Goal: Transaction & Acquisition: Register for event/course

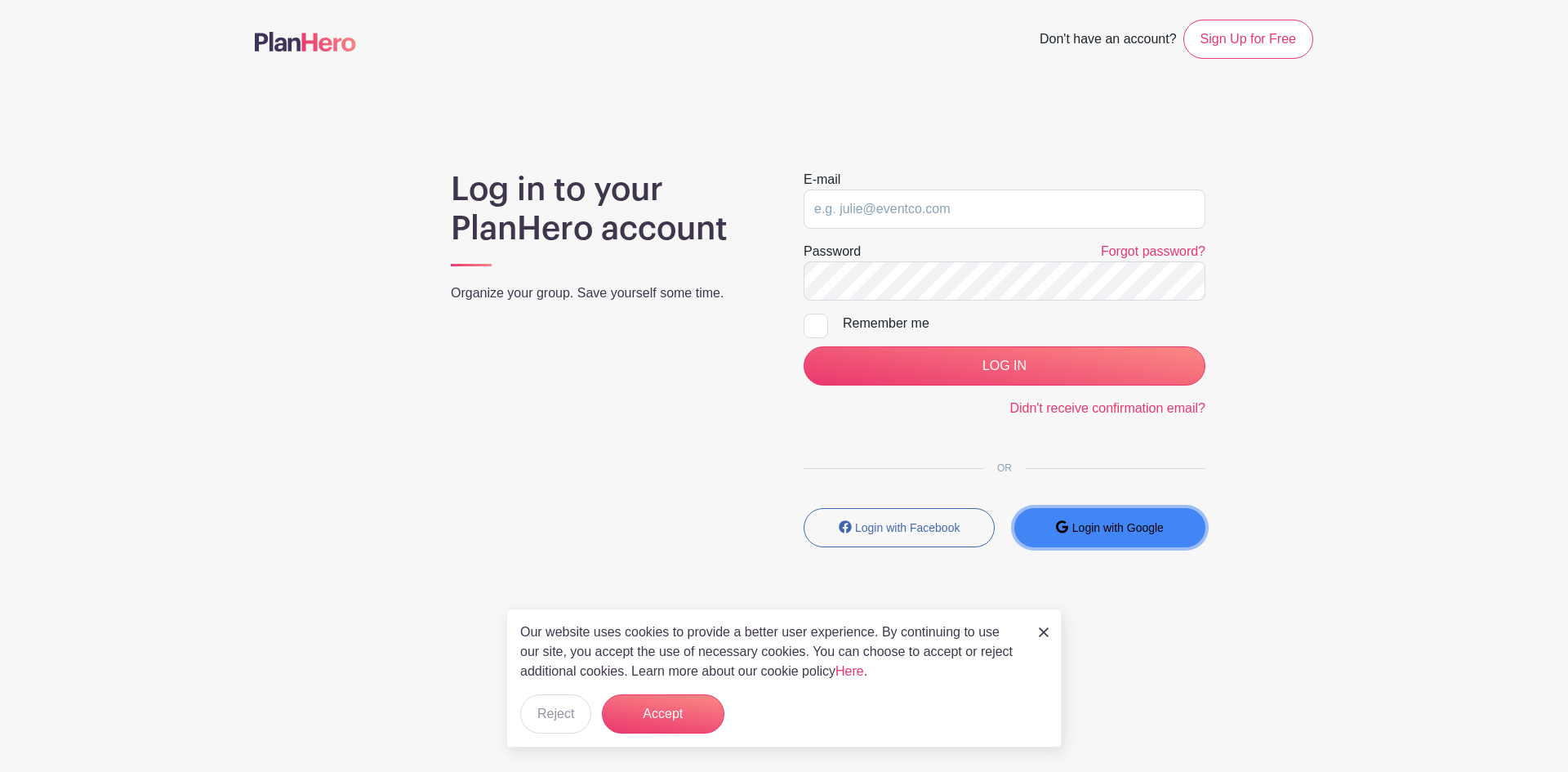
click at [1099, 538] on button "Login with Google" at bounding box center [1110, 528] width 191 height 40
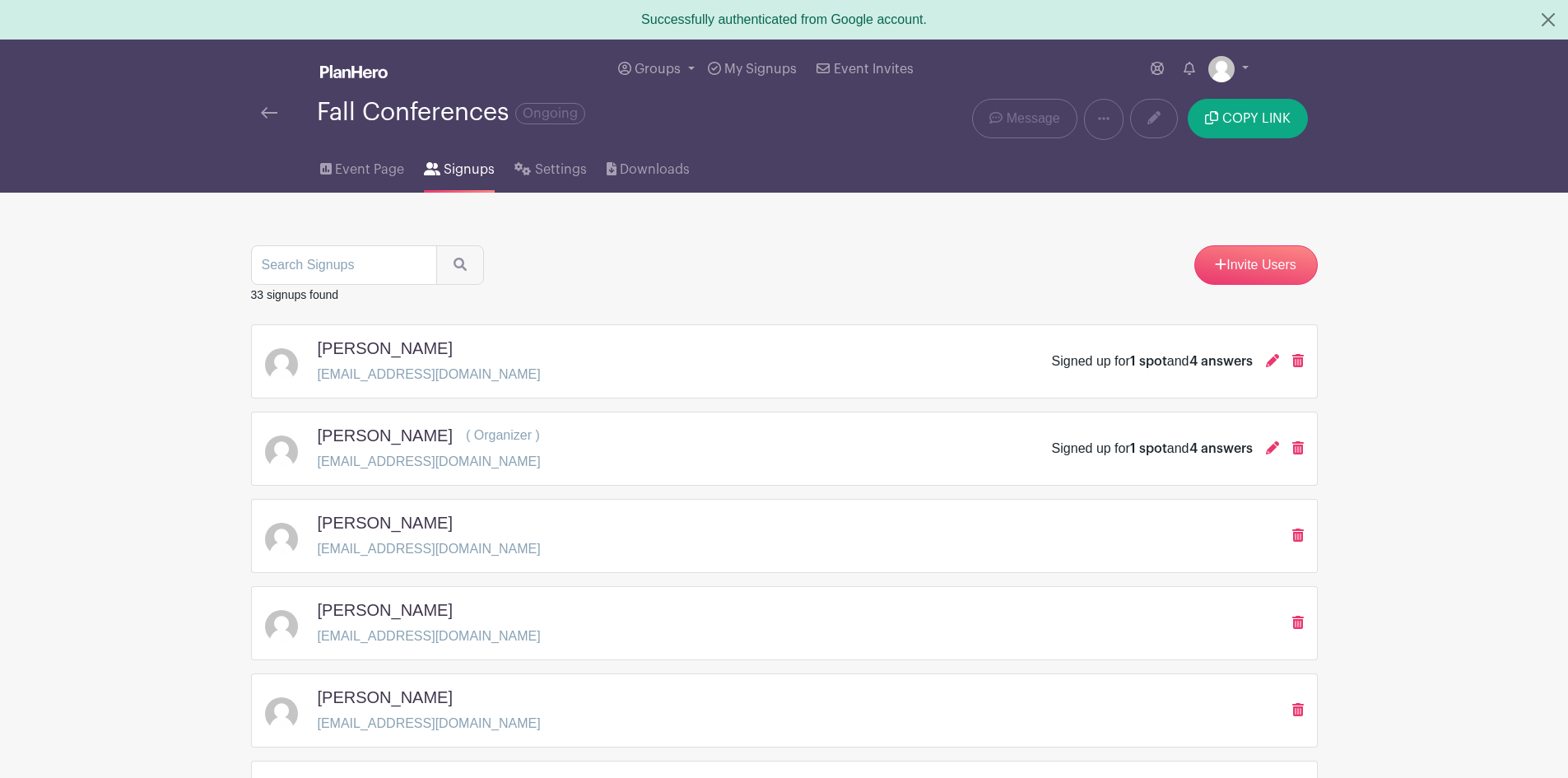
click at [655, 735] on div "[PERSON_NAME] [EMAIL_ADDRESS][DOMAIN_NAME]" at bounding box center [784, 710] width 1066 height 74
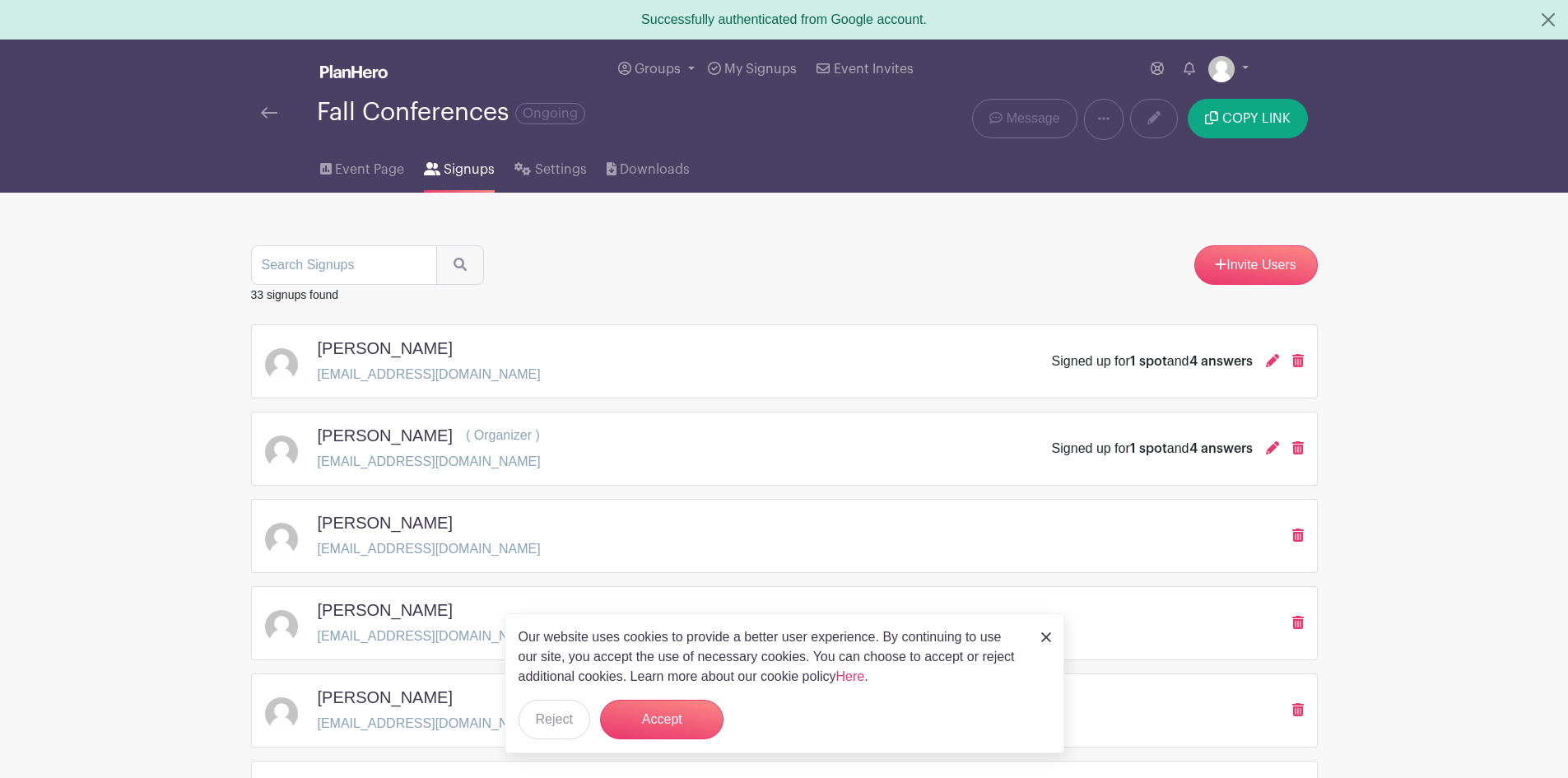
drag, startPoint x: 1050, startPoint y: 636, endPoint x: 1089, endPoint y: 623, distance: 41.1
click at [1050, 637] on img at bounding box center [1046, 638] width 10 height 10
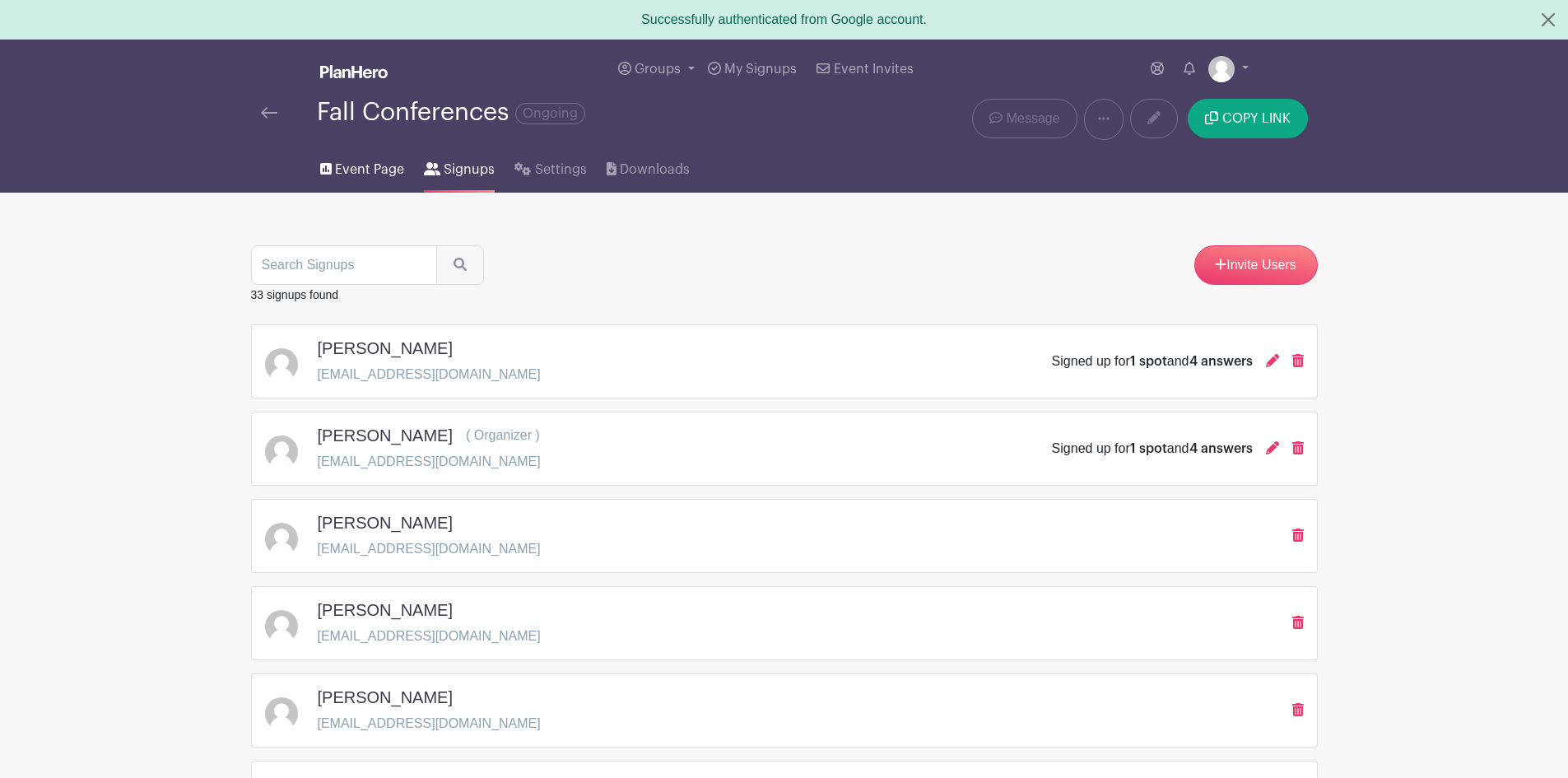
click at [381, 175] on span "Event Page" at bounding box center [369, 170] width 69 height 20
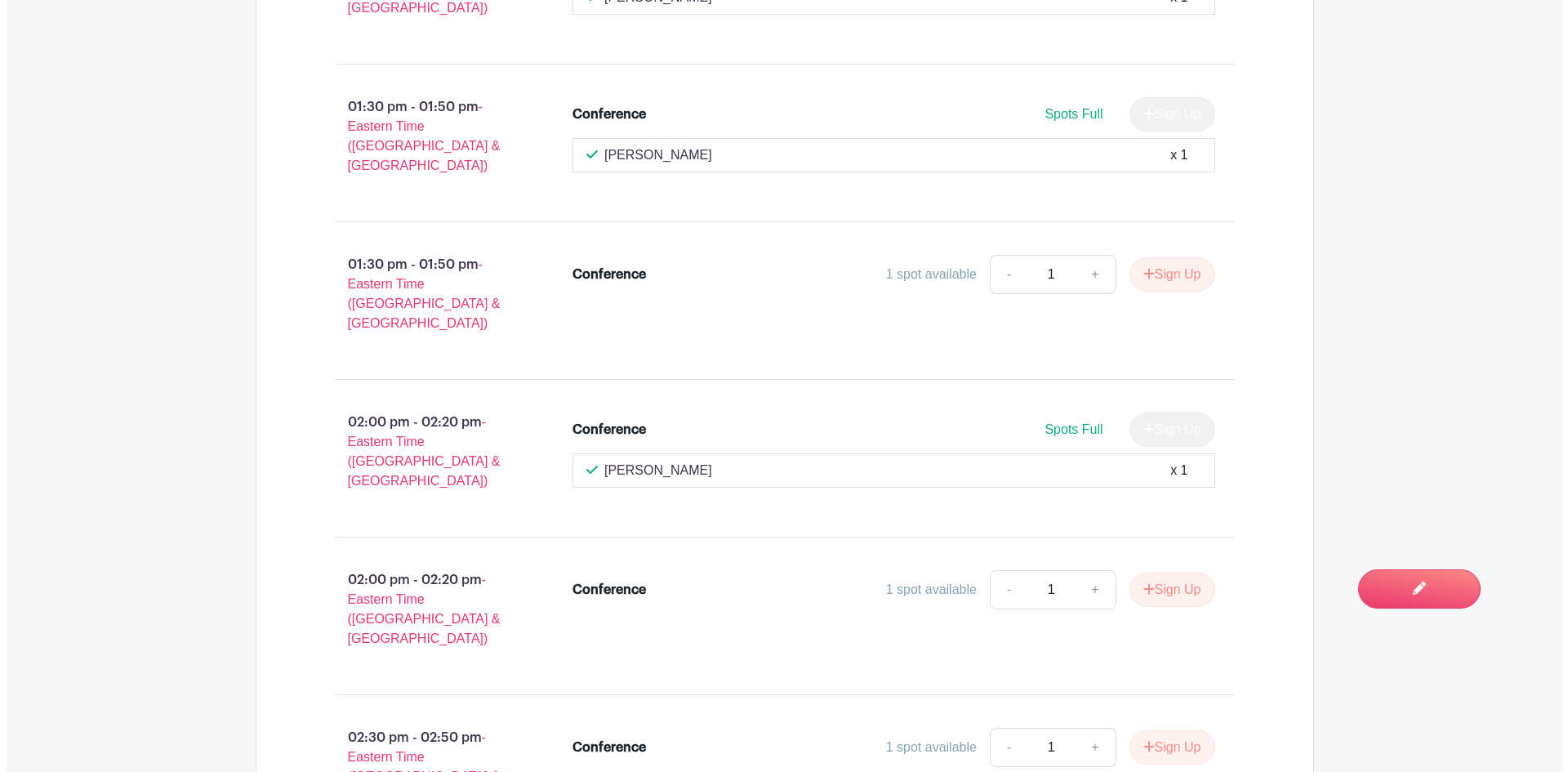
scroll to position [3104, 0]
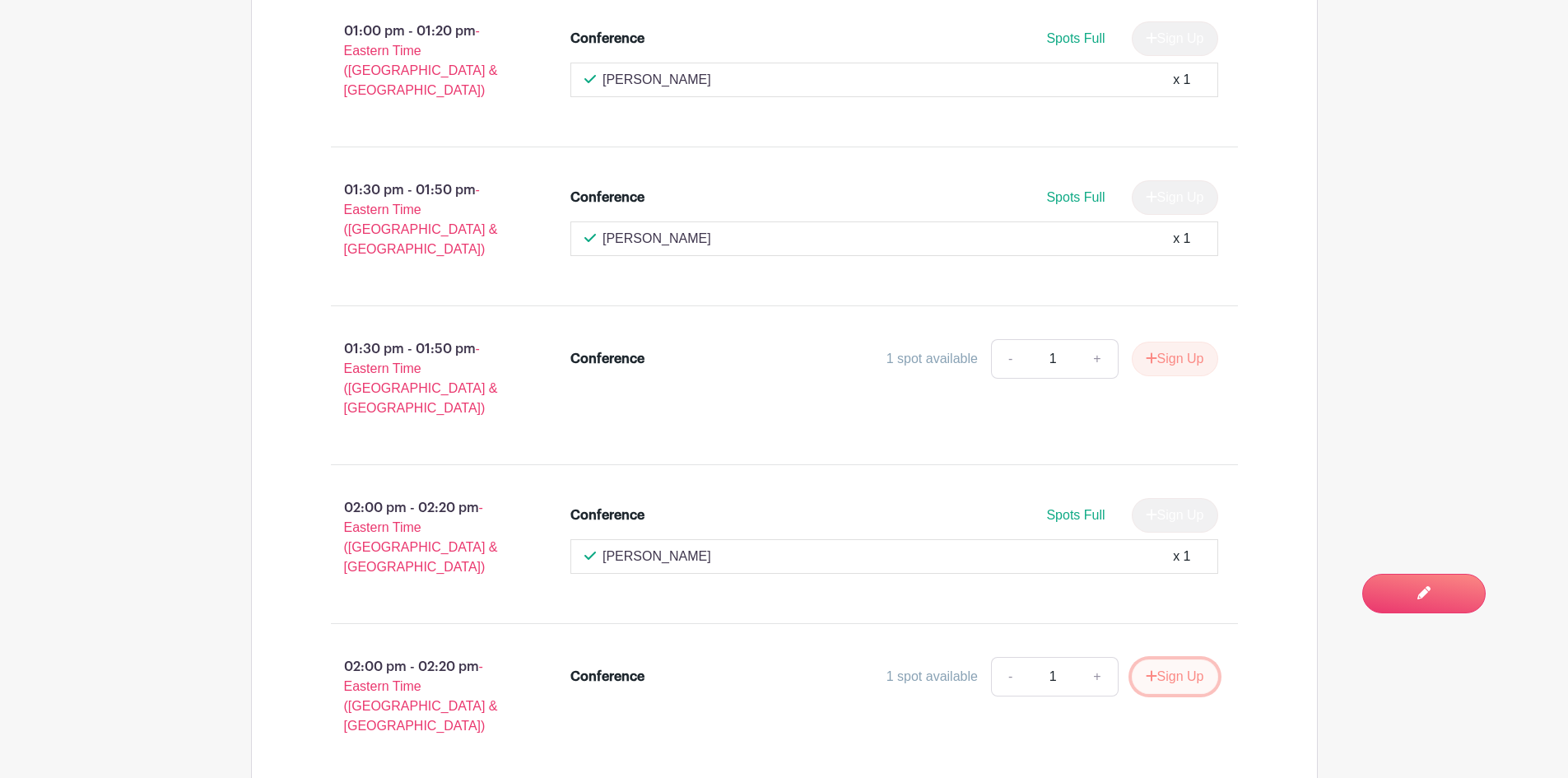
click at [1156, 659] on button "Sign Up" at bounding box center [1175, 677] width 86 height 35
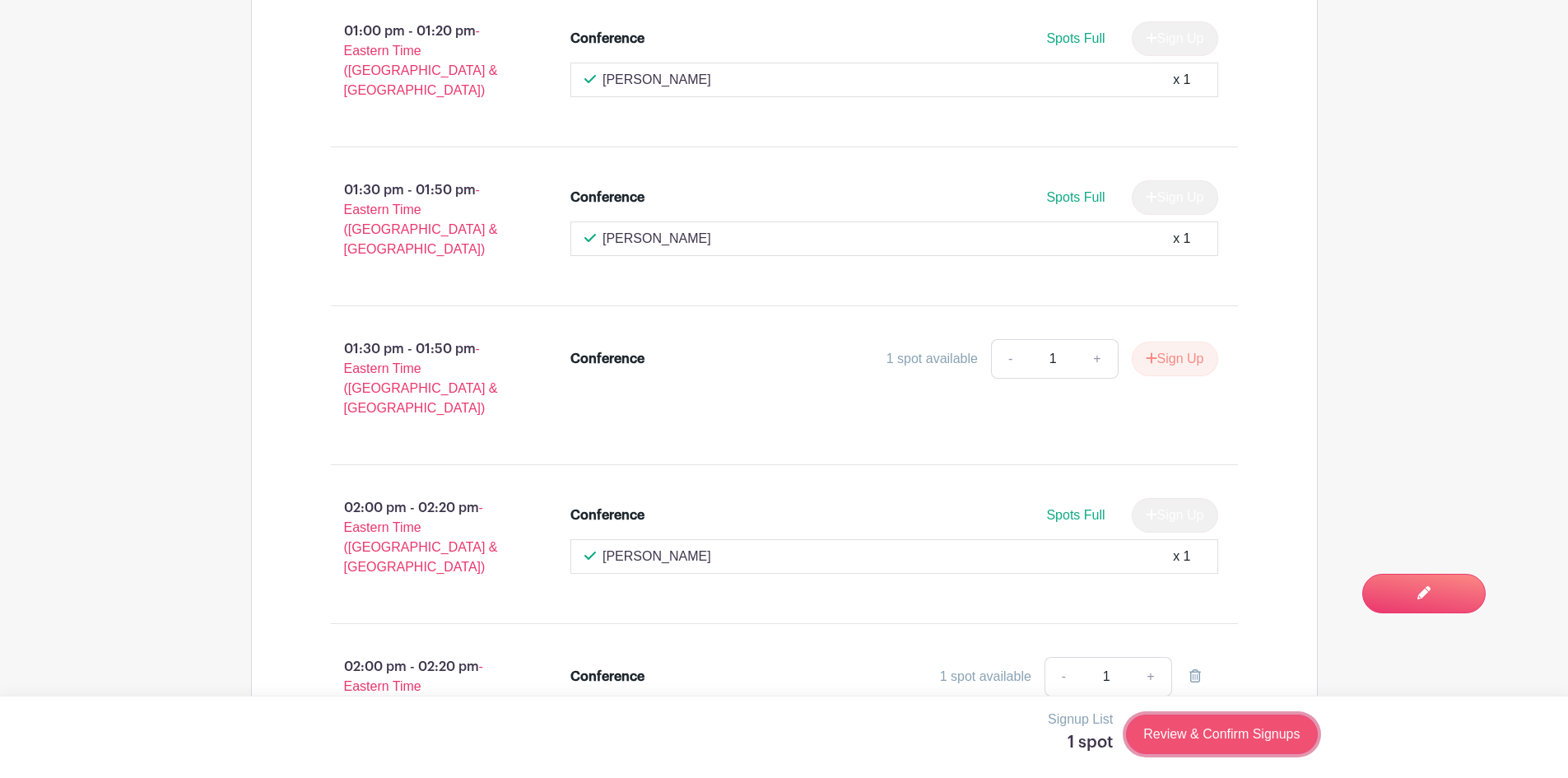
click at [1197, 741] on link "Review & Confirm Signups" at bounding box center [1221, 735] width 191 height 40
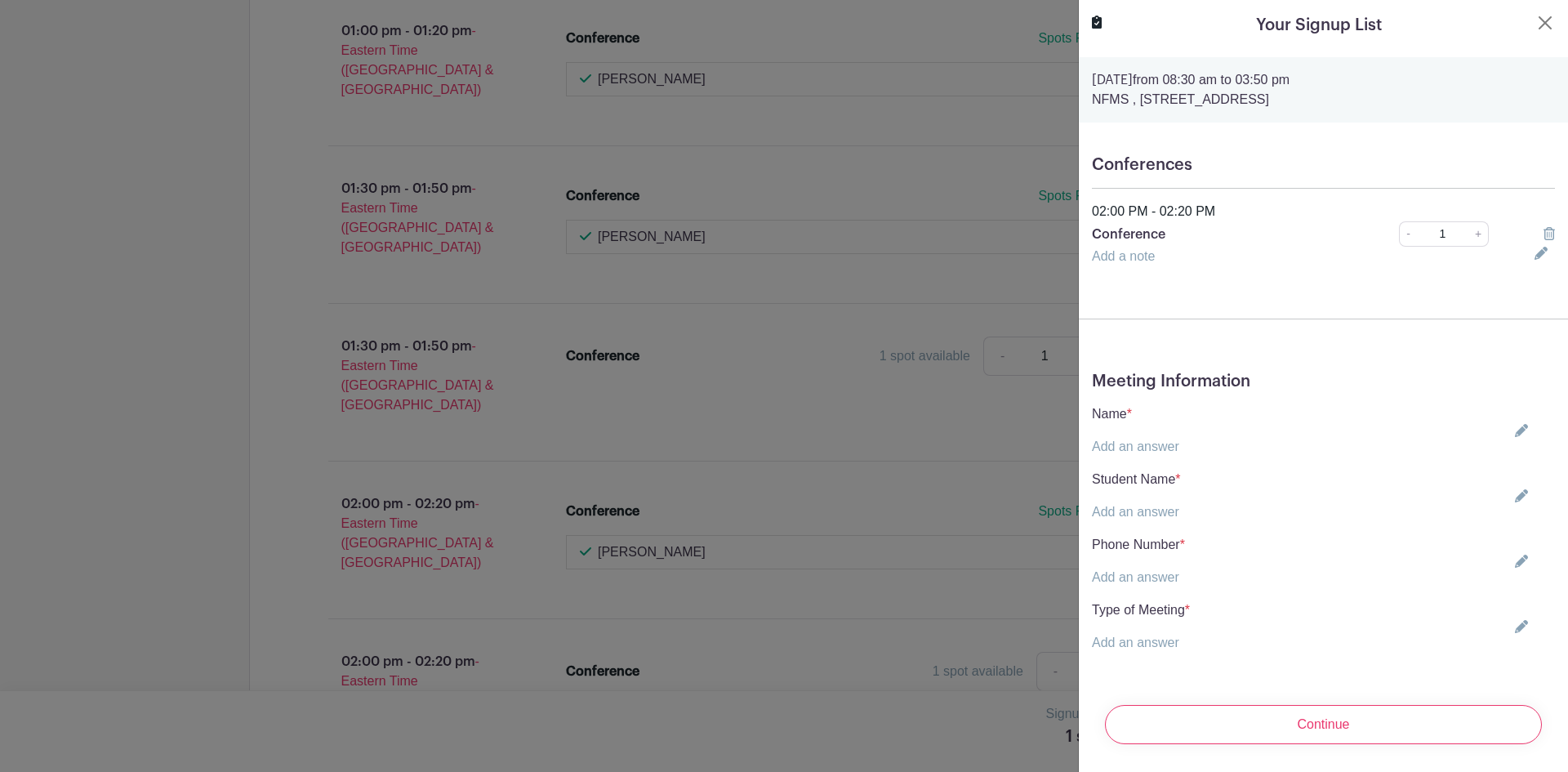
click at [1125, 447] on link "Add an answer" at bounding box center [1136, 446] width 87 height 14
click at [1170, 460] on input "text" at bounding box center [1184, 457] width 185 height 40
type input "[PERSON_NAME]"
click at [1111, 534] on link "Add an answer" at bounding box center [1136, 531] width 87 height 14
click at [1189, 553] on input "text" at bounding box center [1184, 542] width 185 height 40
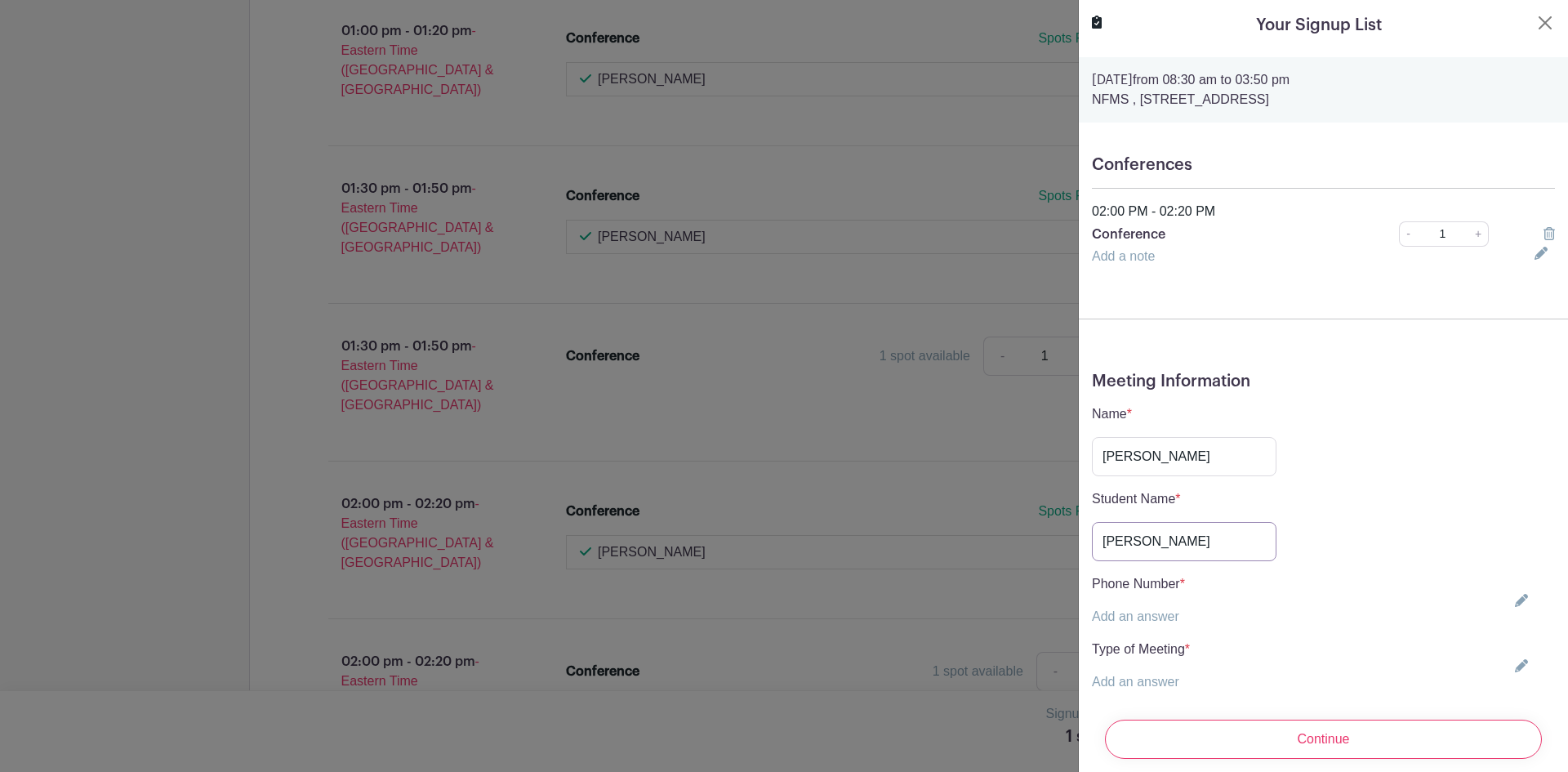
type input "[PERSON_NAME]"
click at [1175, 618] on link "Add an answer" at bounding box center [1136, 616] width 87 height 14
click at [1165, 628] on input "text" at bounding box center [1184, 627] width 185 height 40
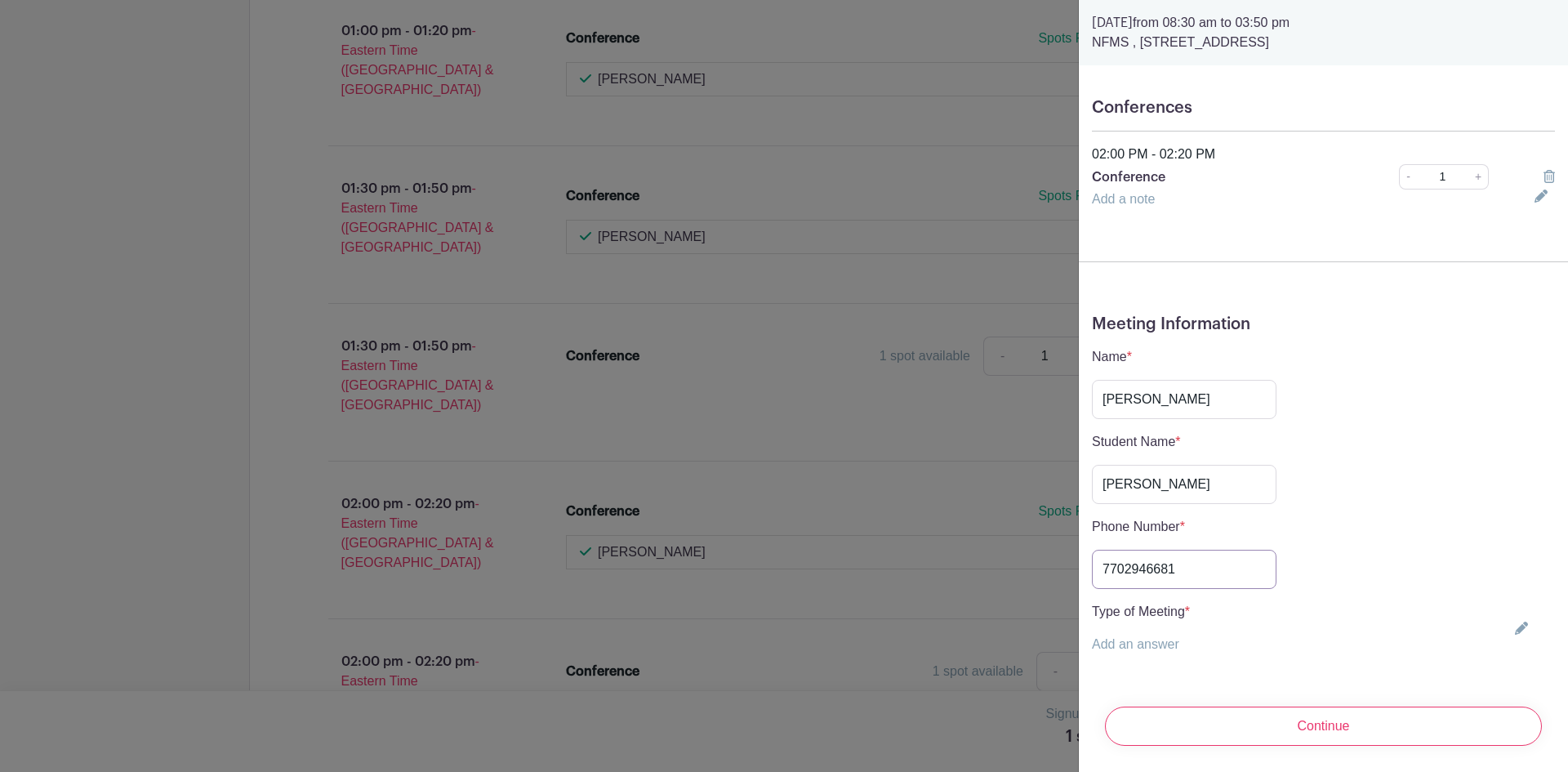
type input "7702946681"
click at [1148, 602] on p "Type of Meeting *" at bounding box center [1141, 612] width 98 height 20
click at [1155, 637] on link "Add an answer" at bounding box center [1136, 643] width 87 height 14
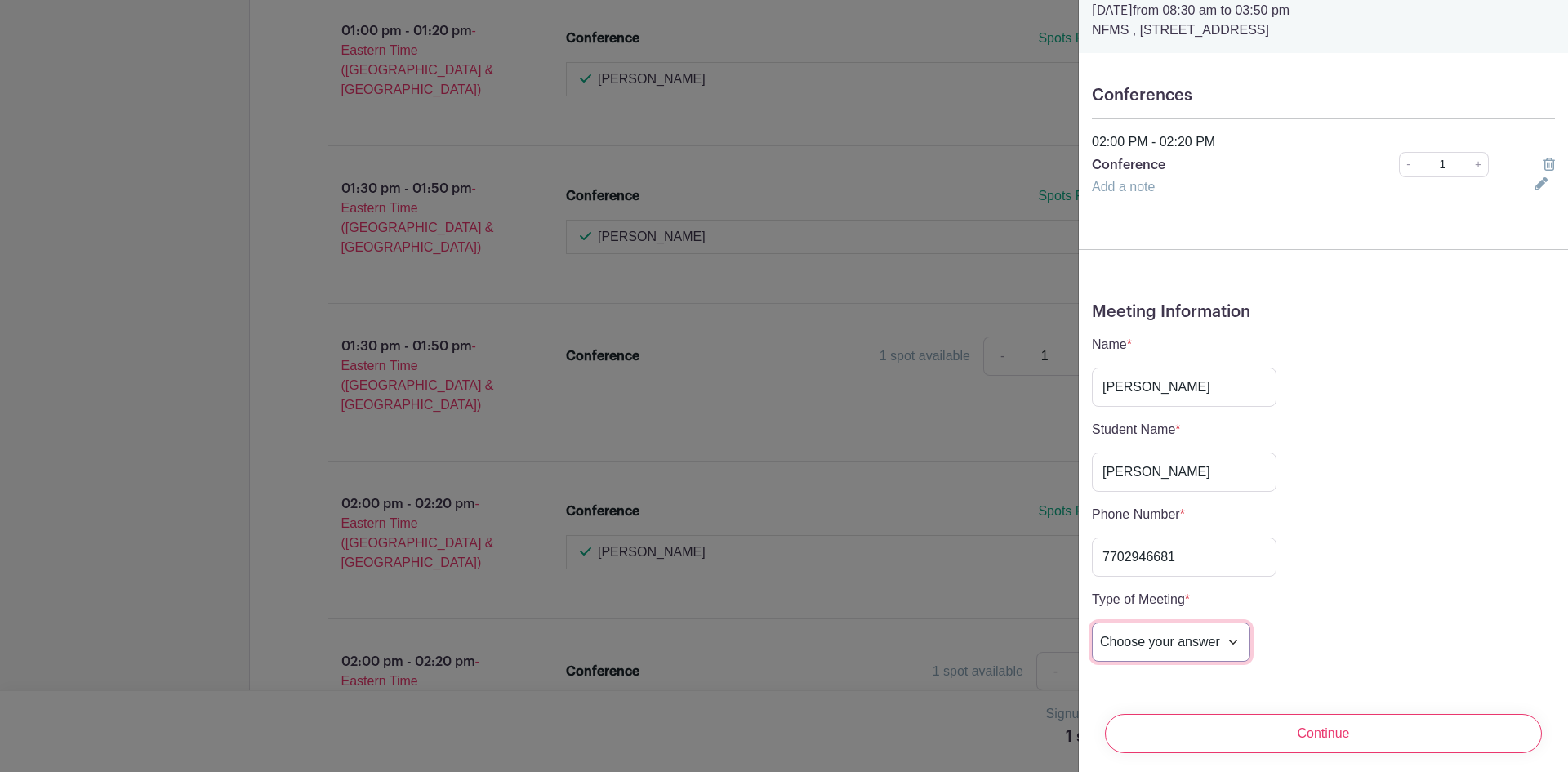
click at [1155, 642] on select "Choose your answer In-Person Virtual" at bounding box center [1171, 643] width 158 height 40
select select "5262"
click at [1092, 623] on select "Choose your answer In-Person Virtual" at bounding box center [1171, 643] width 158 height 40
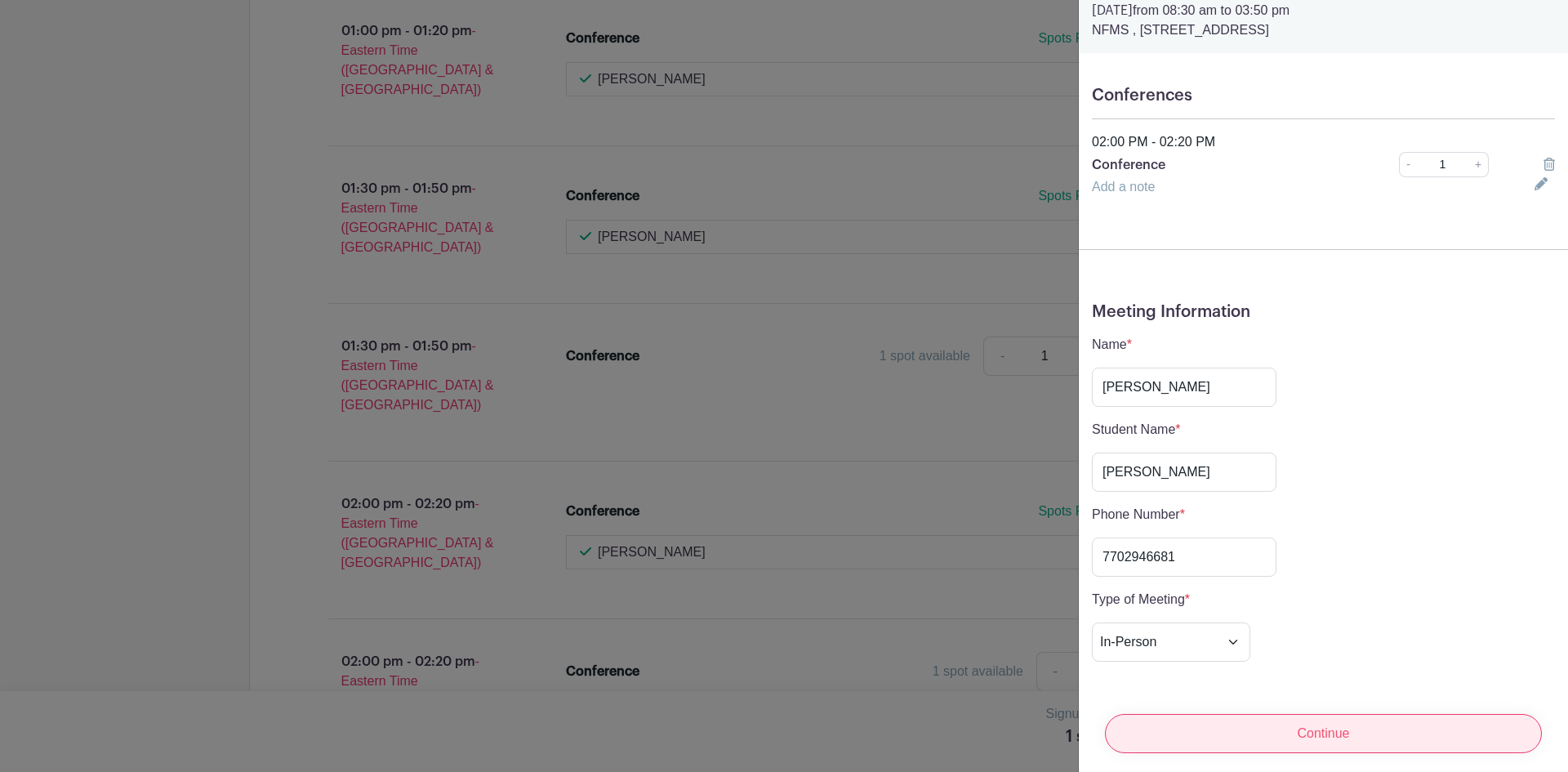
click at [1157, 724] on input "Continue" at bounding box center [1324, 734] width 437 height 40
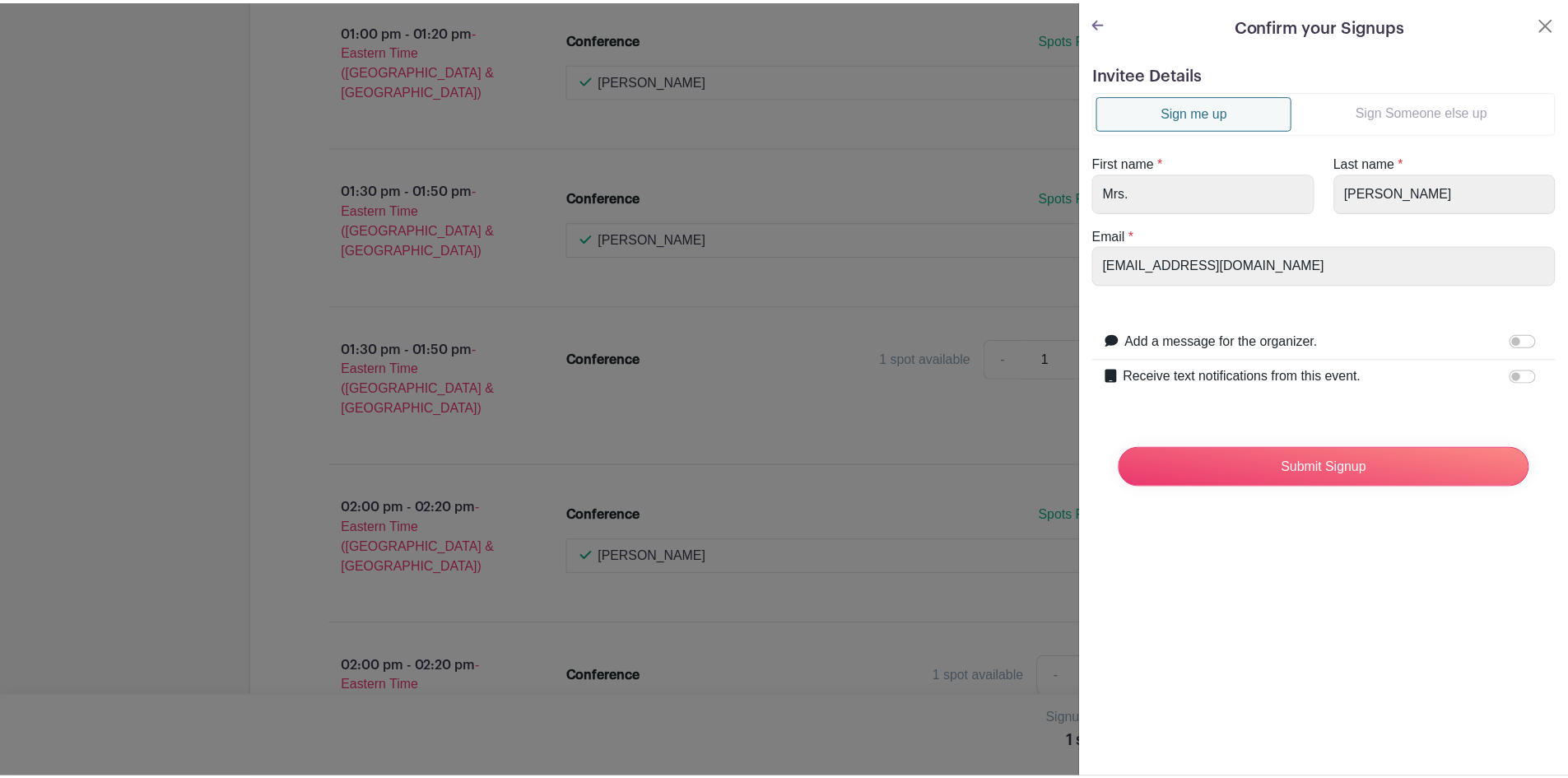
scroll to position [0, 0]
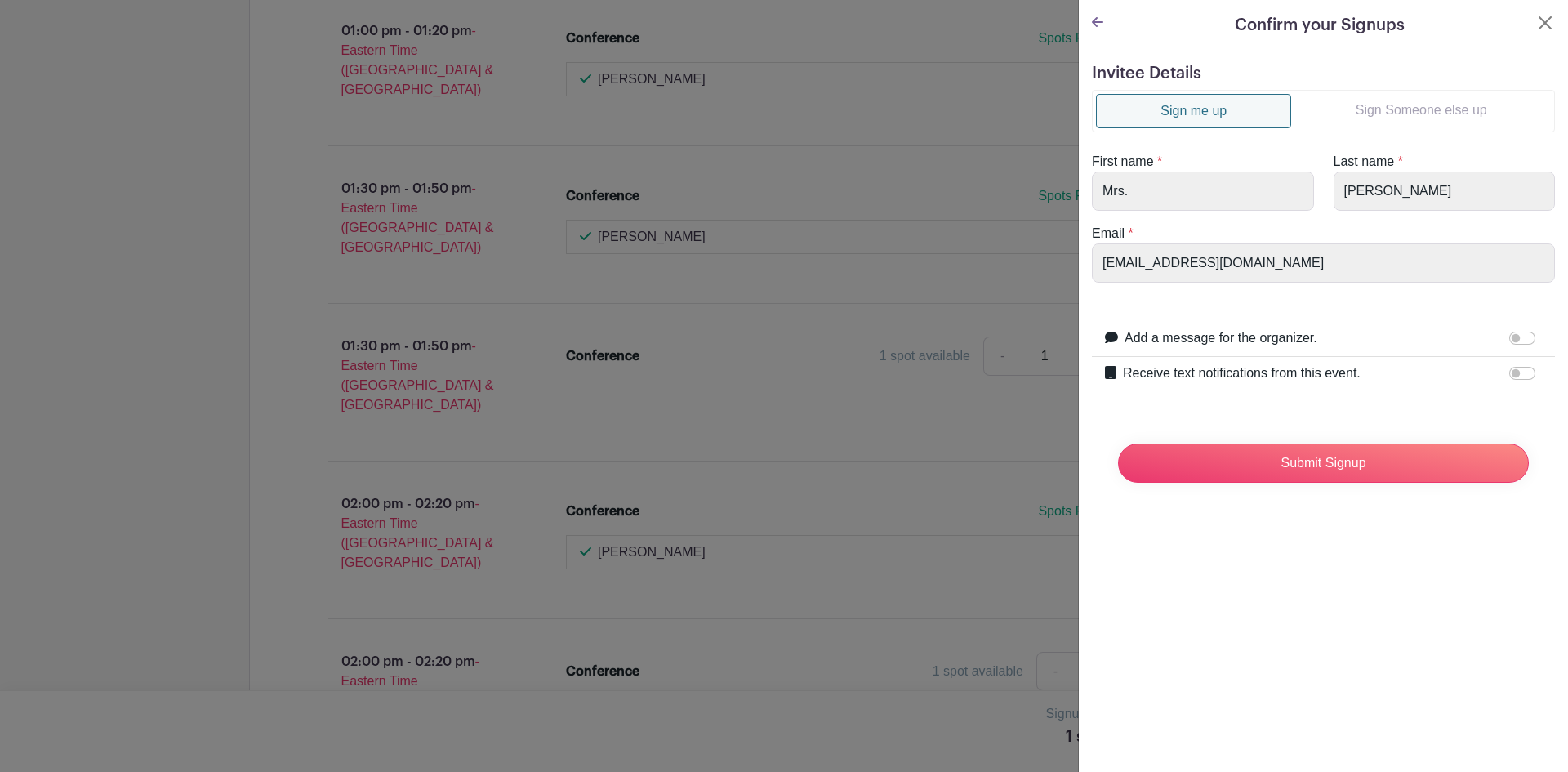
click at [1364, 106] on link "Sign Someone else up" at bounding box center [1421, 111] width 260 height 33
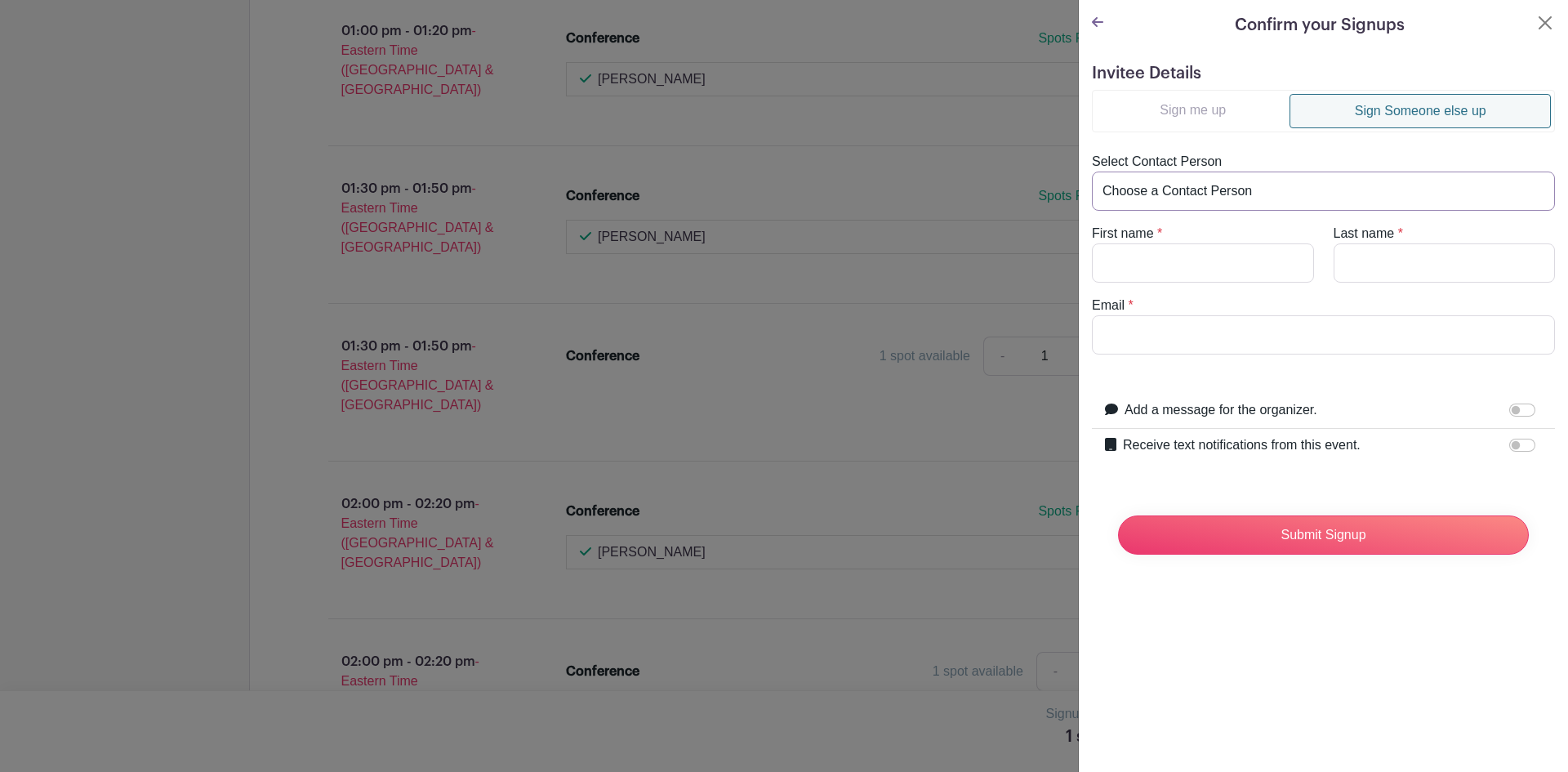
click at [1237, 204] on select "Choose a Contact Person [PERSON_NAME] ([PERSON_NAME][EMAIL_ADDRESS][PERSON_NAME…" at bounding box center [1324, 191] width 464 height 40
click at [1241, 202] on select "Choose a Contact Person [PERSON_NAME] ([PERSON_NAME][EMAIL_ADDRESS][PERSON_NAME…" at bounding box center [1324, 191] width 464 height 40
click at [1184, 260] on input "First name" at bounding box center [1203, 263] width 222 height 40
type input "N"
type input "[PERSON_NAME]"
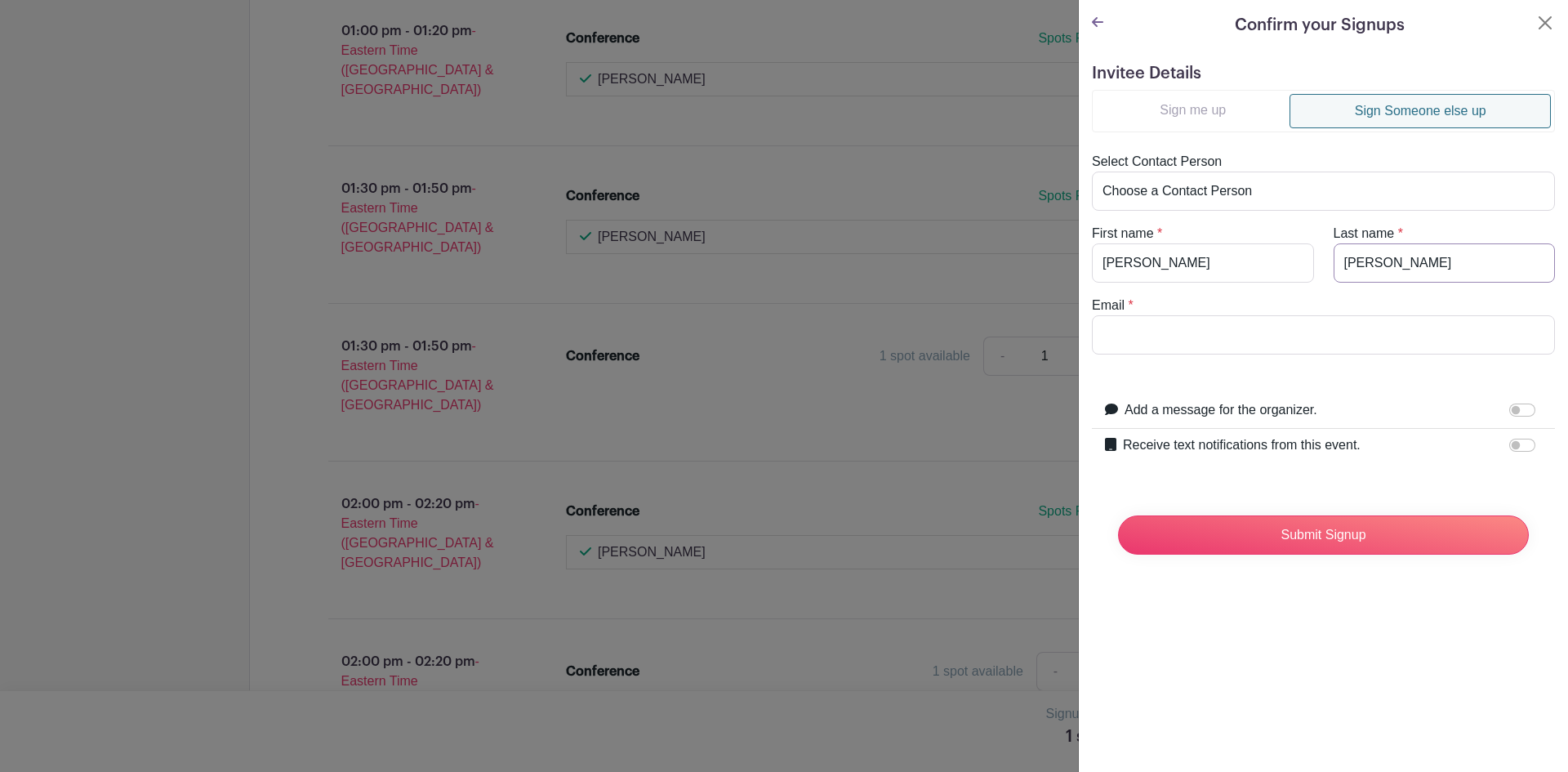
type input "[PERSON_NAME]"
click at [1156, 333] on input "Email" at bounding box center [1324, 335] width 464 height 40
click at [1131, 336] on input "[EMAIL_ADDRESS][DOMAIN_NAME]" at bounding box center [1324, 335] width 464 height 40
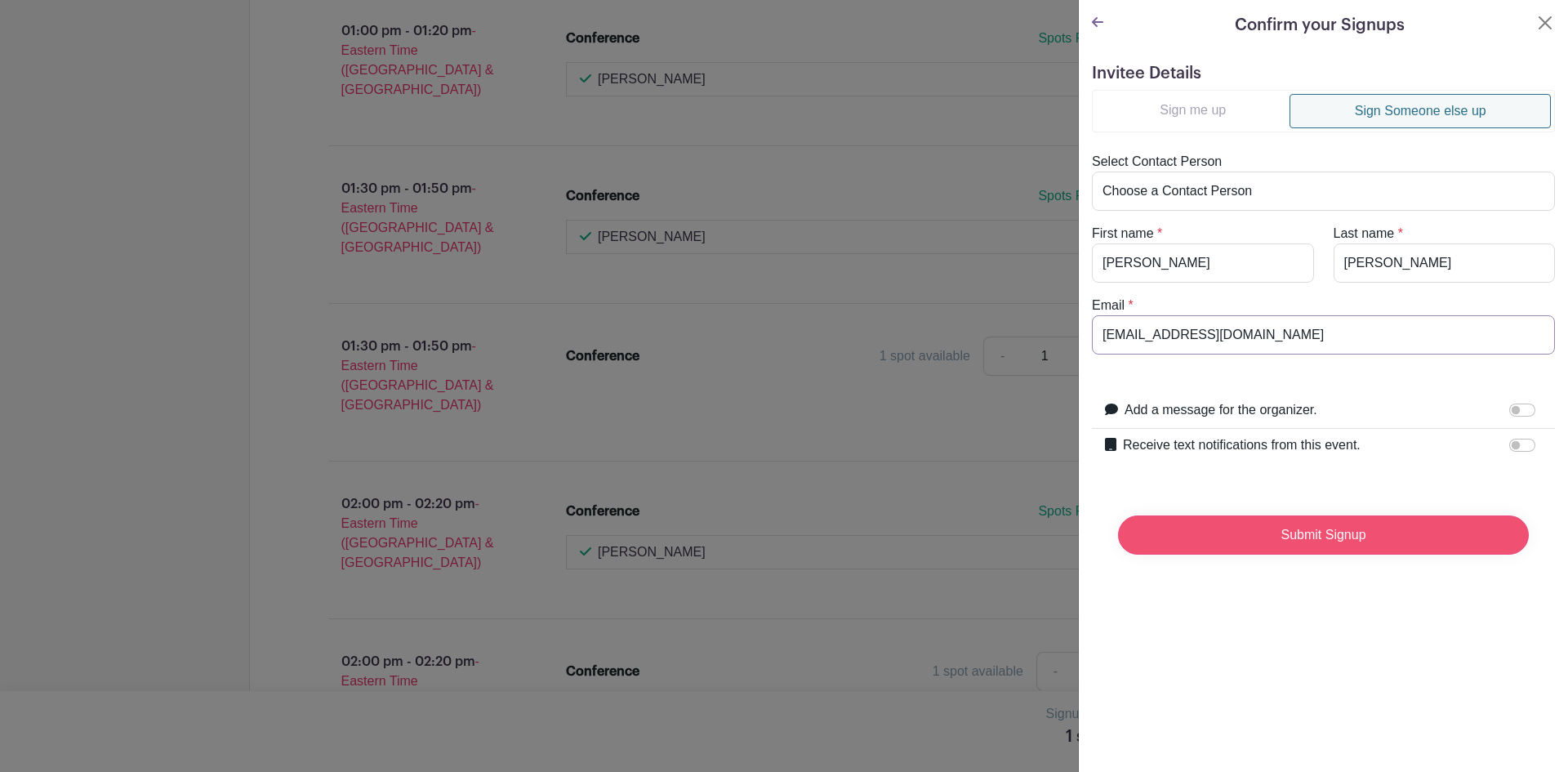
type input "[EMAIL_ADDRESS][DOMAIN_NAME]"
click at [1425, 531] on input "Submit Signup" at bounding box center [1324, 535] width 411 height 40
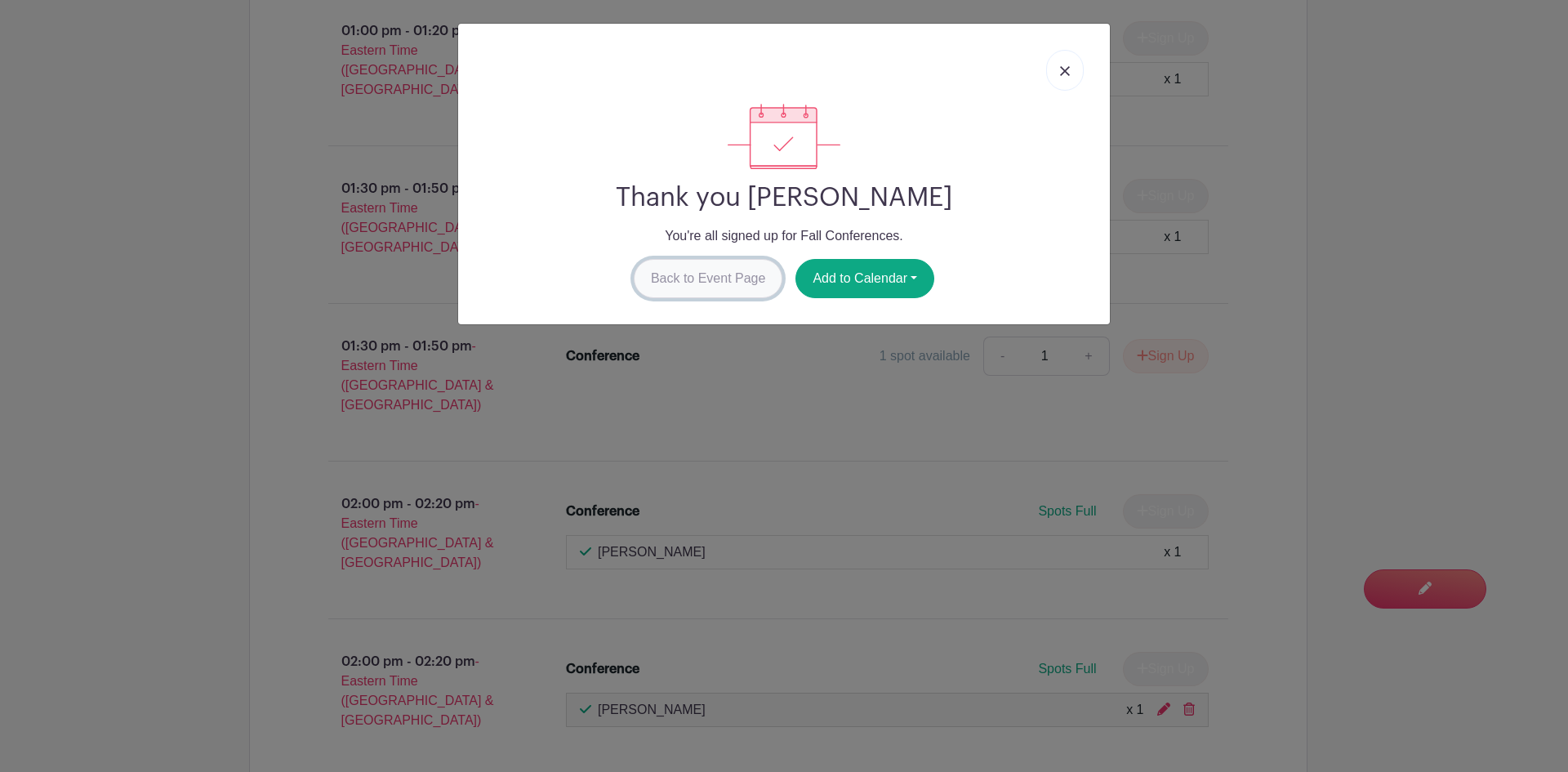
click at [720, 279] on link "Back to Event Page" at bounding box center [708, 279] width 149 height 40
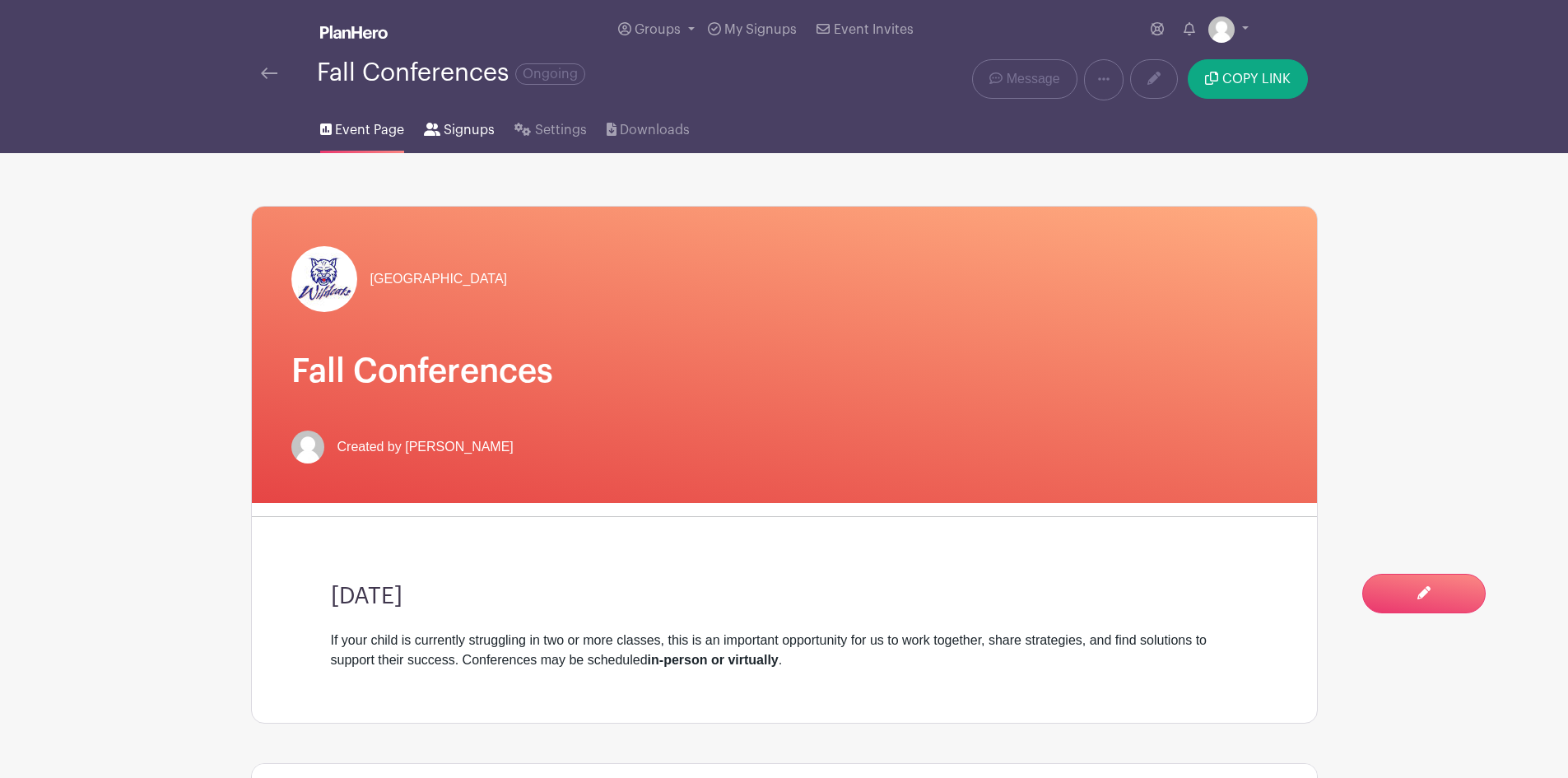
click at [448, 126] on span "Signups" at bounding box center [469, 130] width 51 height 20
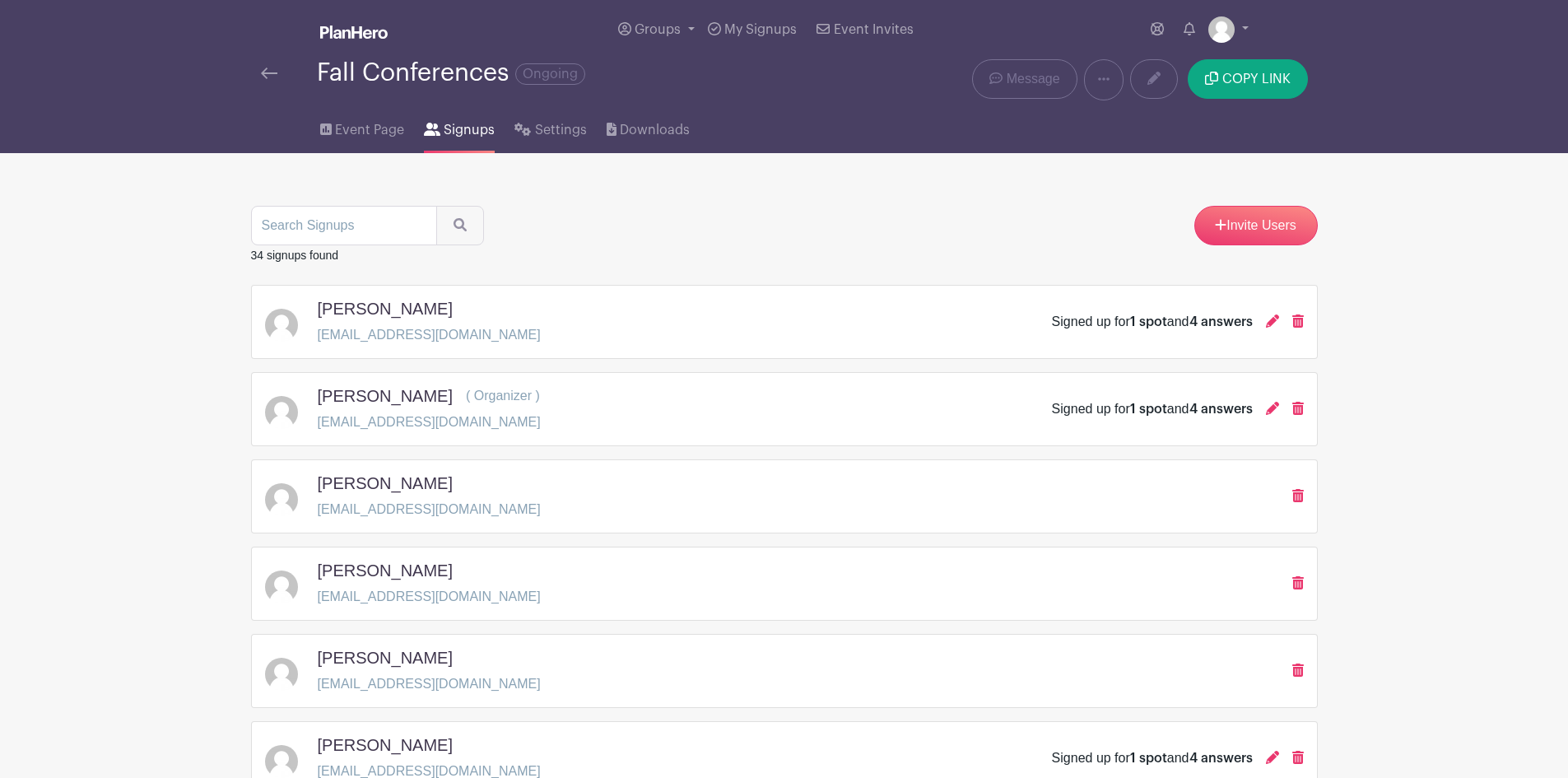
click at [691, 137] on div "Downloads" at bounding box center [658, 126] width 103 height 52
click at [674, 132] on span "Downloads" at bounding box center [655, 130] width 70 height 20
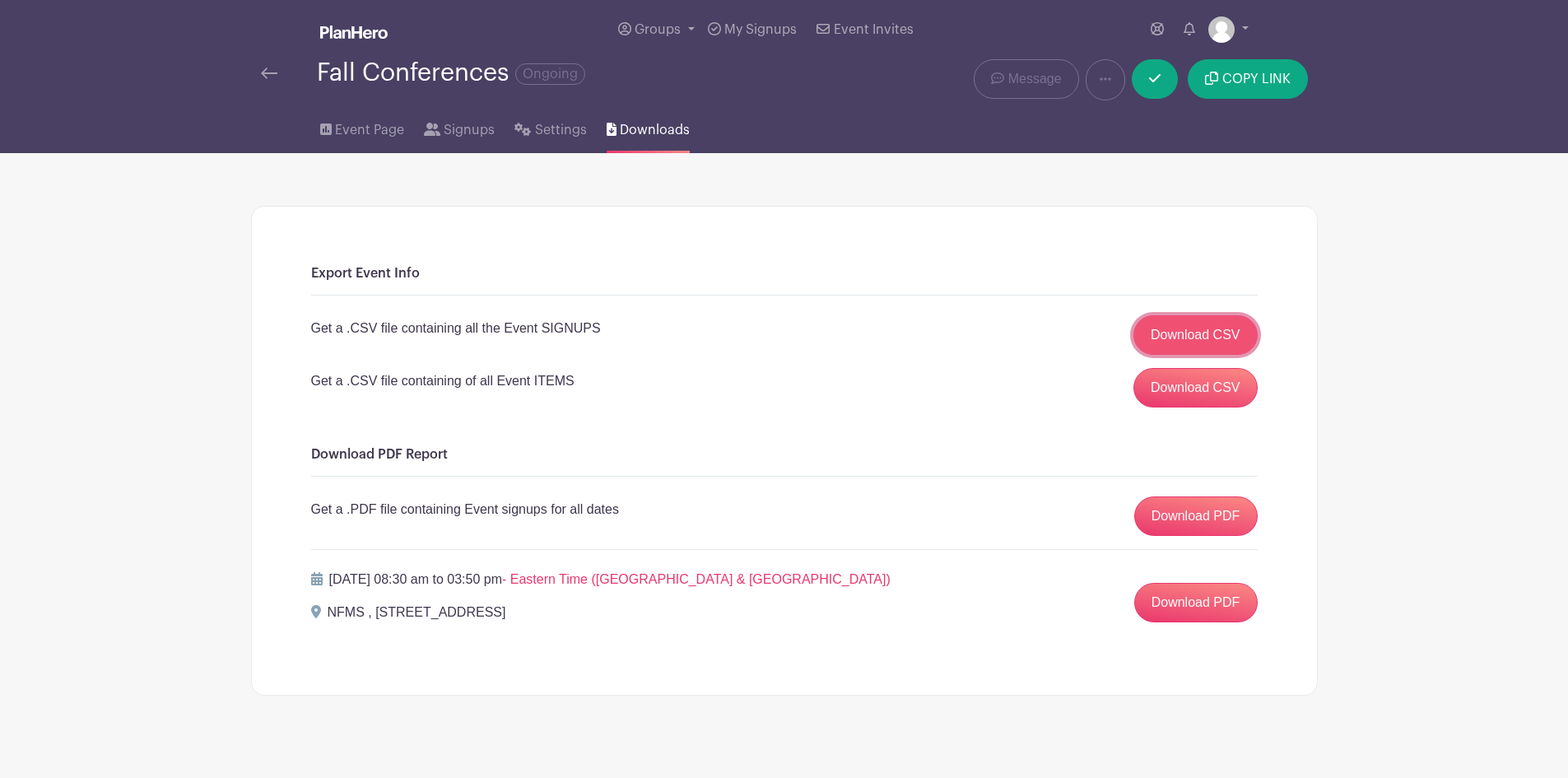
click at [1210, 337] on link "Download CSV" at bounding box center [1196, 335] width 125 height 40
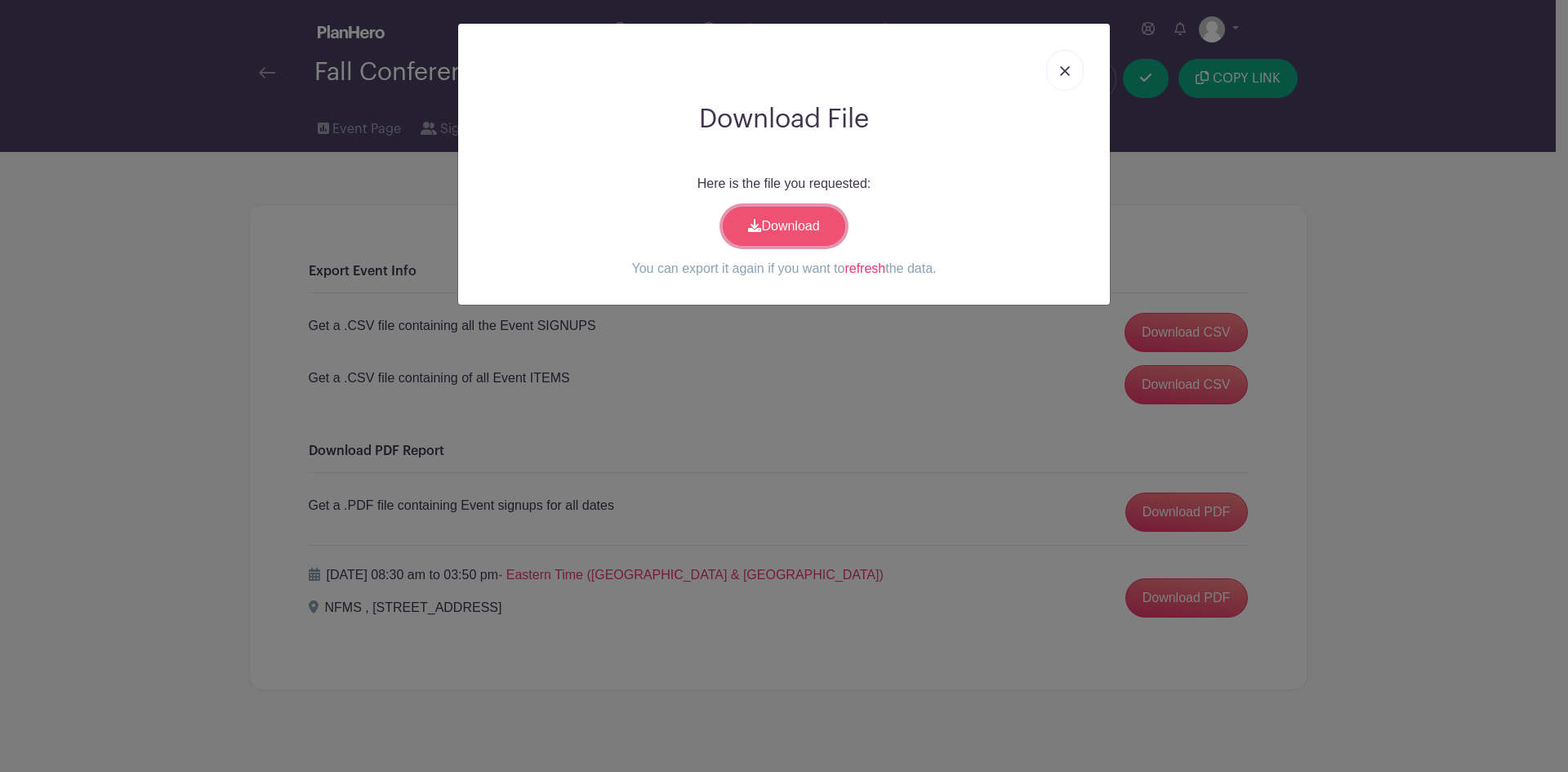
click at [768, 218] on link "Download" at bounding box center [784, 227] width 123 height 40
click at [864, 266] on link "refresh" at bounding box center [865, 268] width 41 height 14
click at [806, 229] on link "Download" at bounding box center [784, 227] width 123 height 40
click at [1071, 66] on link at bounding box center [1066, 70] width 38 height 41
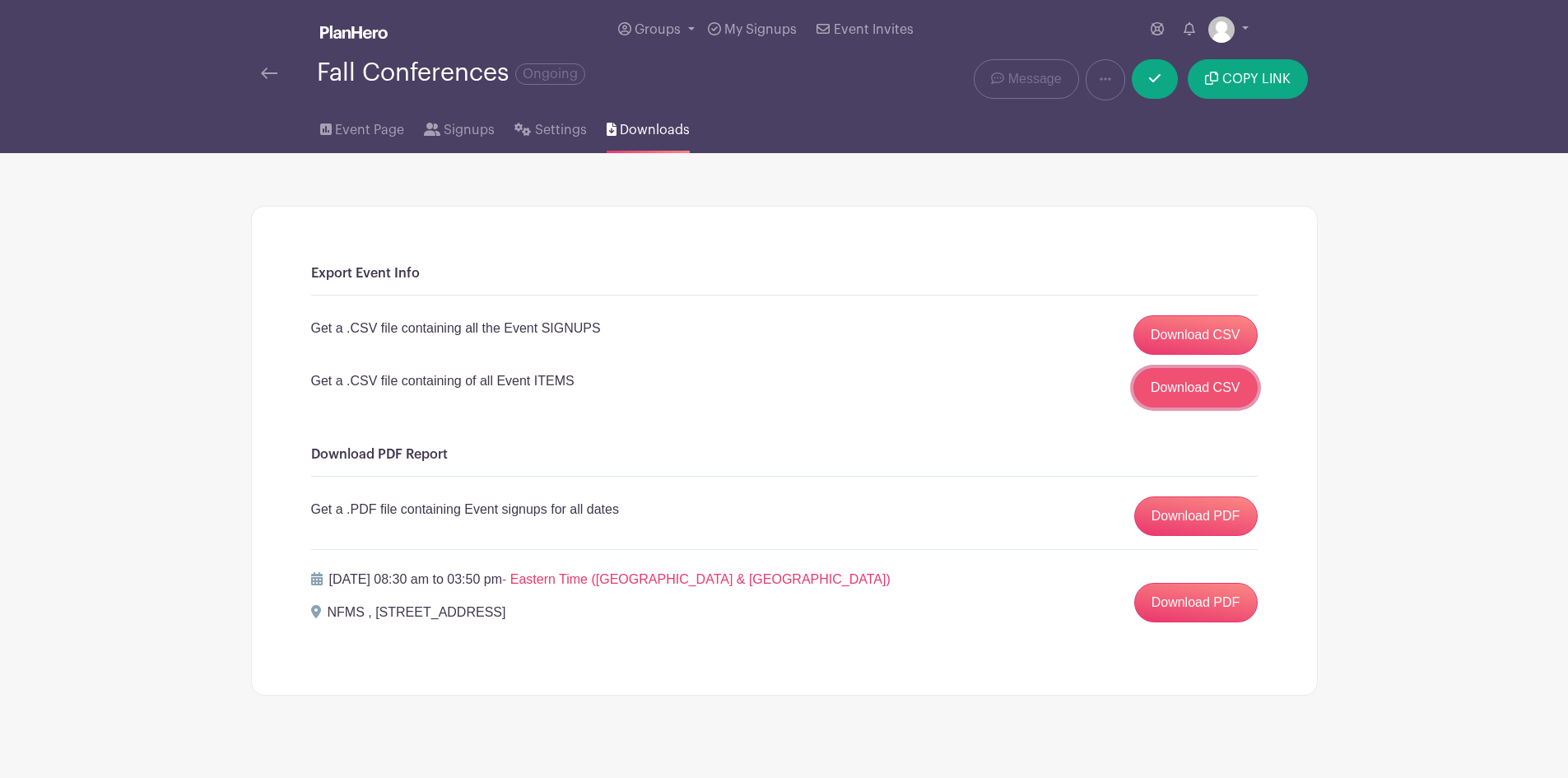
click at [1205, 396] on link "Download CSV" at bounding box center [1196, 388] width 125 height 40
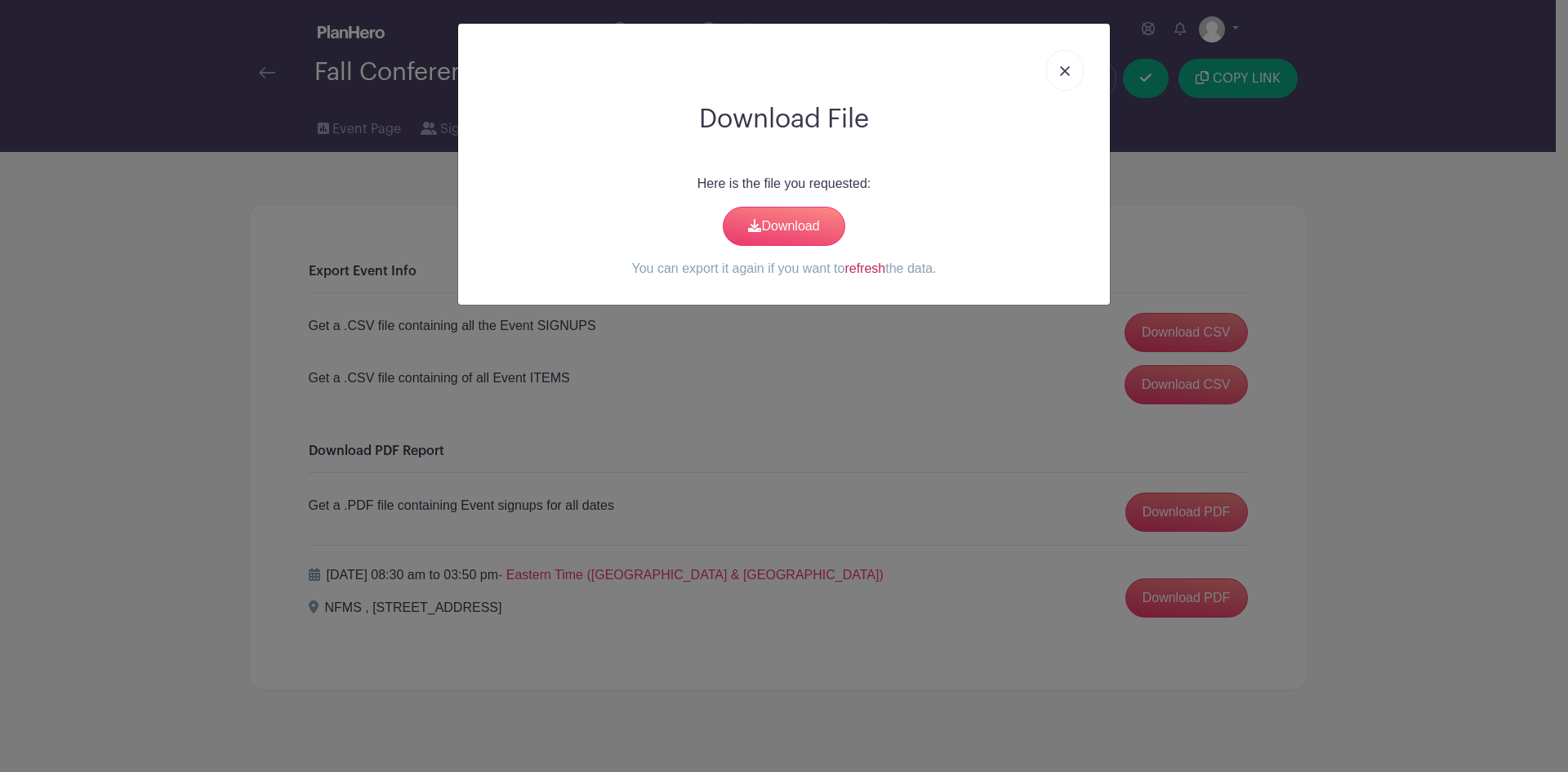
click at [868, 271] on link "refresh" at bounding box center [865, 268] width 41 height 14
click at [815, 238] on link "Download" at bounding box center [784, 227] width 123 height 40
click at [1064, 67] on img at bounding box center [1065, 71] width 10 height 10
